Goal: Information Seeking & Learning: Learn about a topic

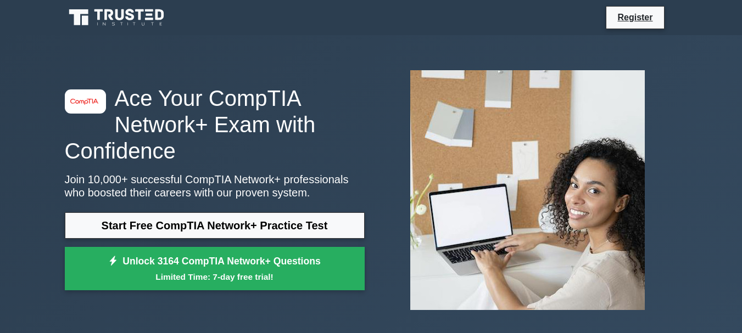
click at [192, 213] on link "Start Free CompTIA Network+ Practice Test" at bounding box center [215, 226] width 300 height 26
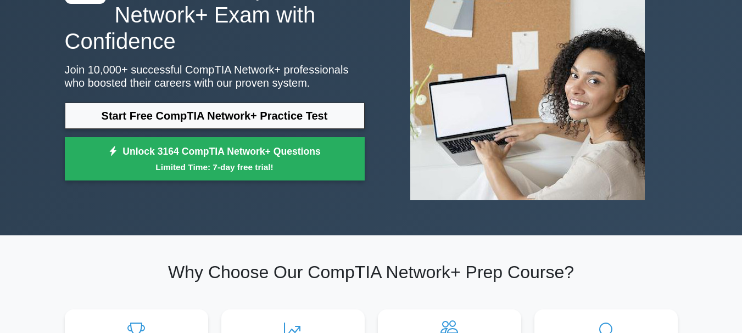
drag, startPoint x: 0, startPoint y: 0, endPoint x: 192, endPoint y: 114, distance: 223.3
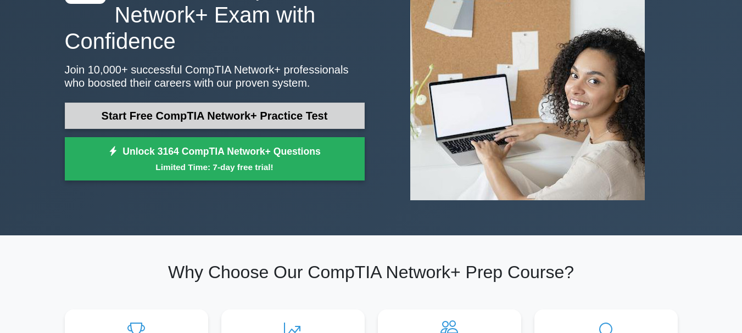
click at [192, 114] on link "Start Free CompTIA Network+ Practice Test" at bounding box center [215, 116] width 300 height 26
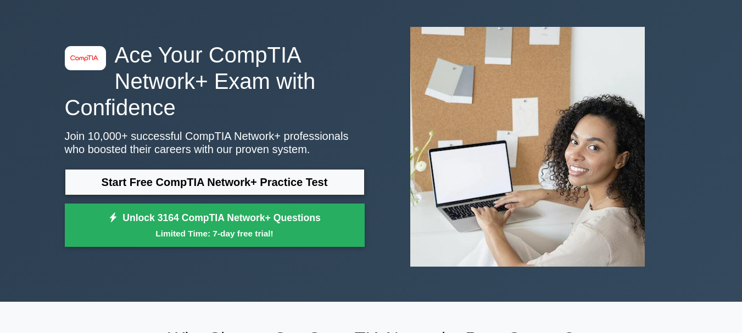
scroll to position [0, 0]
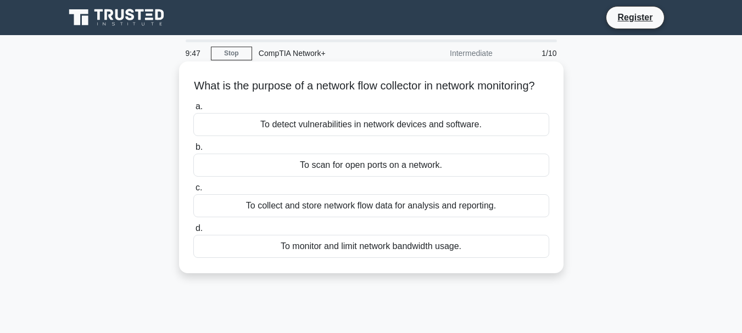
click at [328, 177] on div "To scan for open ports on a network." at bounding box center [371, 165] width 356 height 23
click at [193, 151] on input "b. To scan for open ports on a network." at bounding box center [193, 147] width 0 height 7
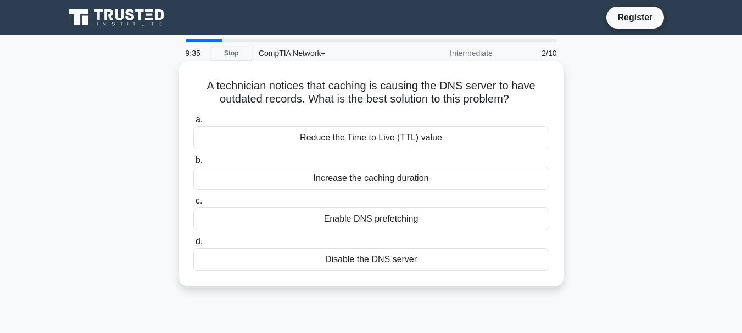
click at [267, 216] on div "Enable DNS prefetching" at bounding box center [371, 219] width 356 height 23
click at [193, 205] on input "c. Enable DNS prefetching" at bounding box center [193, 201] width 0 height 7
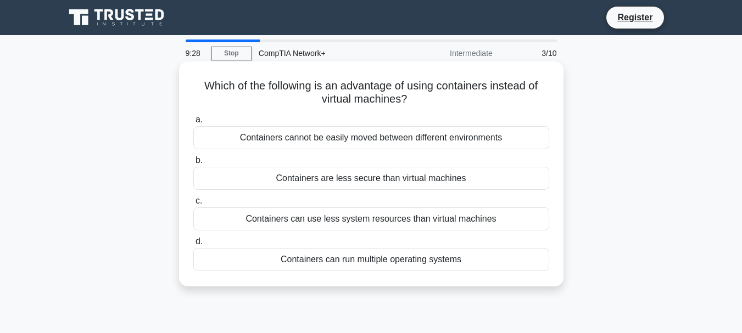
click at [269, 137] on div "Containers cannot be easily moved between different environments" at bounding box center [371, 137] width 356 height 23
click at [193, 124] on input "a. Containers cannot be easily moved between different environments" at bounding box center [193, 119] width 0 height 7
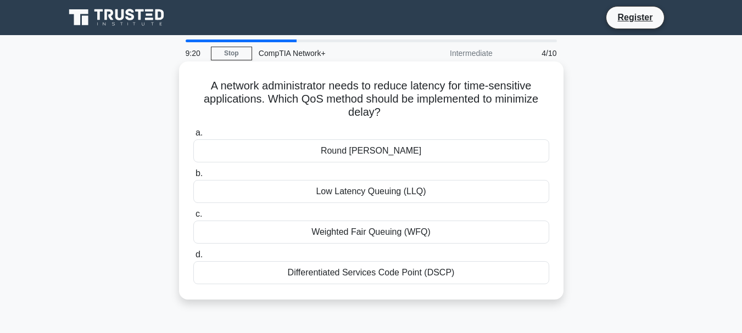
click at [262, 163] on div "Round Robin" at bounding box center [371, 150] width 356 height 23
click at [193, 137] on input "a. Round Robin" at bounding box center [193, 133] width 0 height 7
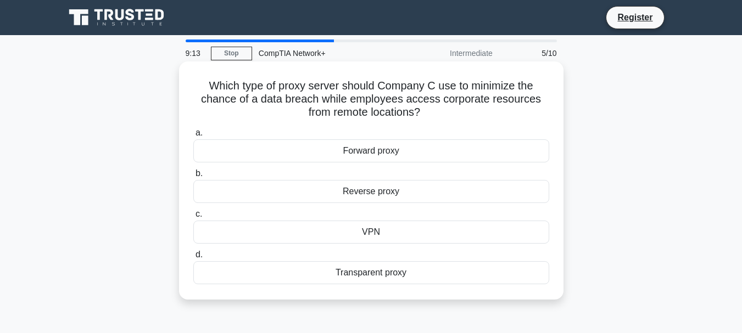
click at [244, 160] on div "Forward proxy" at bounding box center [371, 150] width 356 height 23
click at [193, 137] on input "a. Forward proxy" at bounding box center [193, 133] width 0 height 7
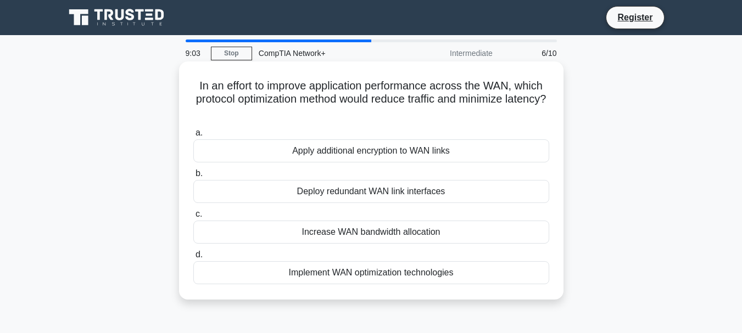
click at [226, 232] on div "Increase WAN bandwidth allocation" at bounding box center [371, 232] width 356 height 23
click at [193, 218] on input "c. Increase WAN bandwidth allocation" at bounding box center [193, 214] width 0 height 7
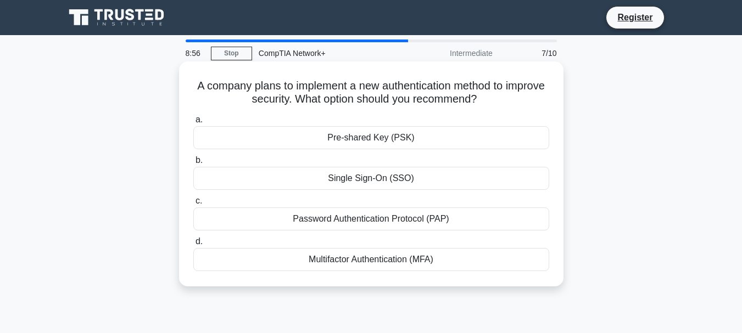
click at [210, 222] on div "Password Authentication Protocol (PAP)" at bounding box center [371, 219] width 356 height 23
click at [193, 205] on input "c. Password Authentication Protocol (PAP)" at bounding box center [193, 201] width 0 height 7
